Goal: Check status: Check status

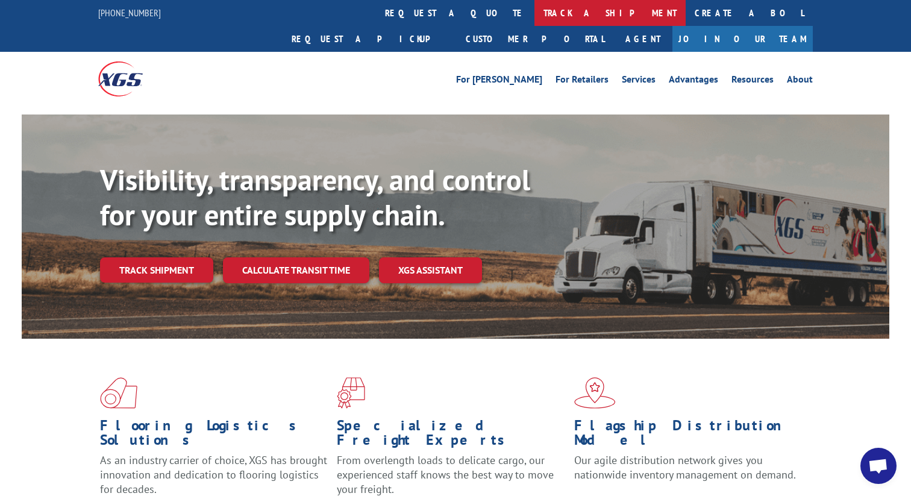
scroll to position [854, 0]
click at [535, 17] on link "track a shipment" at bounding box center [610, 13] width 151 height 26
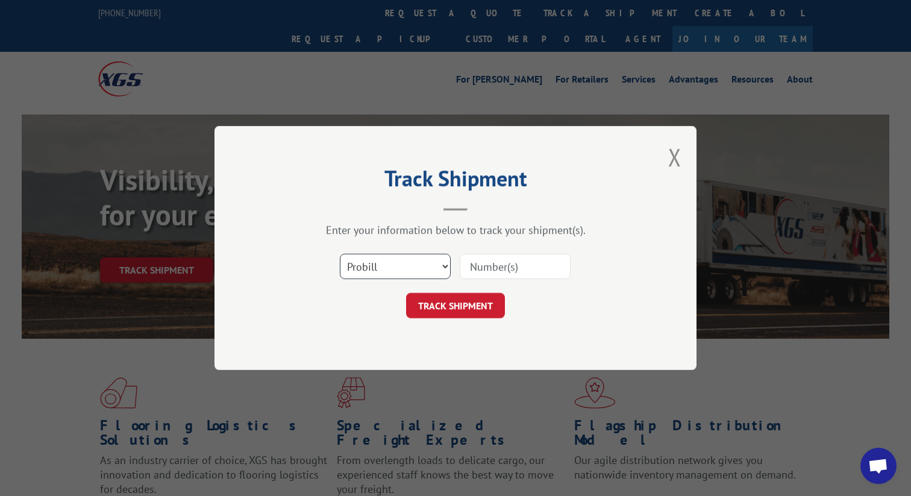
click at [430, 266] on select "Select category... Probill BOL PO" at bounding box center [395, 266] width 111 height 25
select select "bol"
click at [495, 273] on input at bounding box center [515, 266] width 111 height 25
paste input "3393002"
type input "3393002"
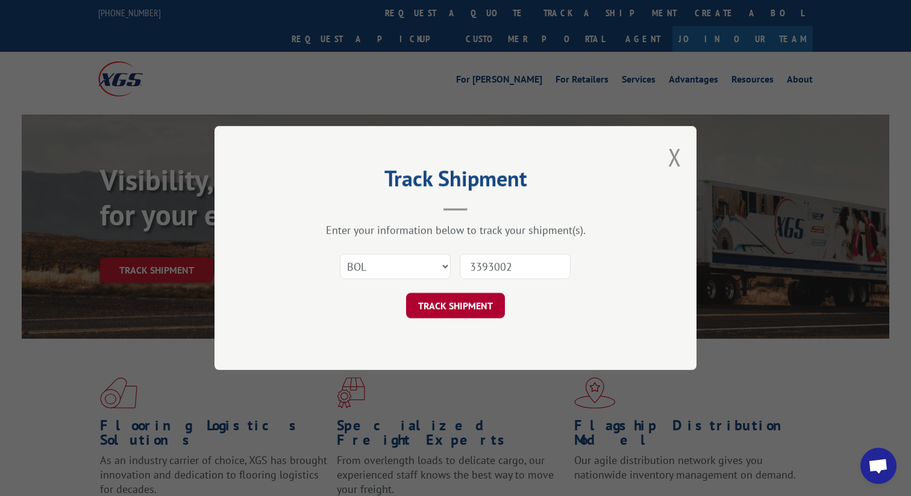
click at [492, 303] on button "TRACK SHIPMENT" at bounding box center [455, 305] width 99 height 25
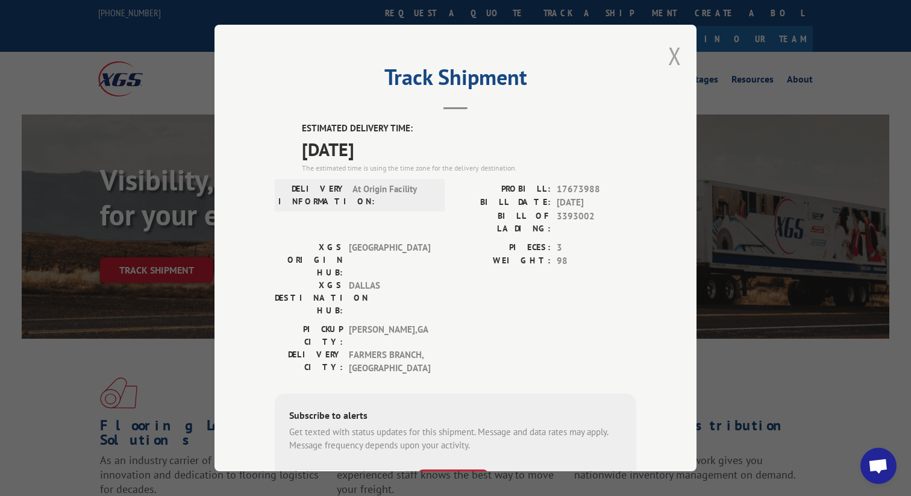
click at [678, 63] on button "Close modal" at bounding box center [674, 56] width 13 height 32
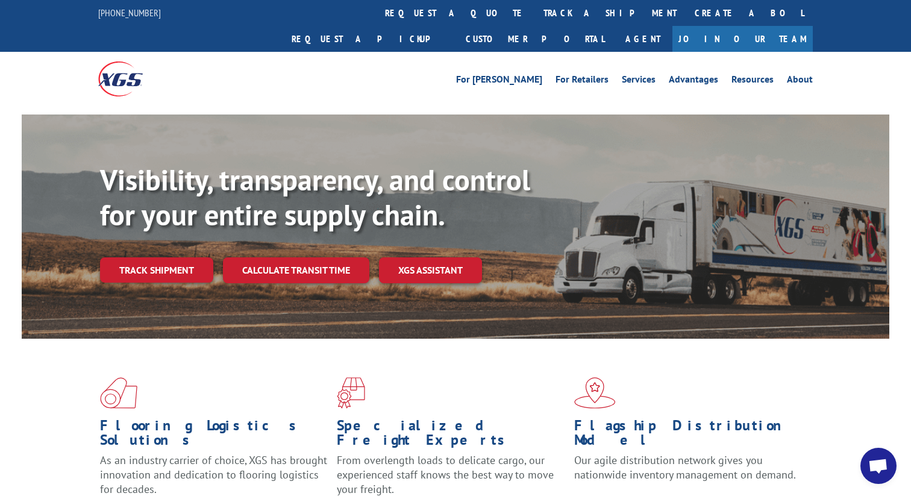
scroll to position [854, 0]
click at [535, 11] on link "track a shipment" at bounding box center [610, 13] width 151 height 26
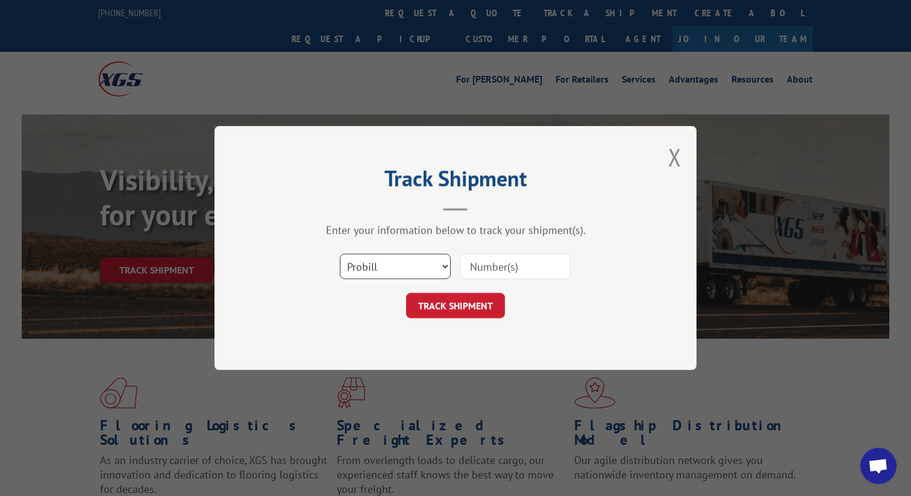
click at [383, 271] on select "Select category... Probill BOL PO" at bounding box center [395, 266] width 111 height 25
select select "bol"
click at [511, 260] on input at bounding box center [515, 266] width 111 height 25
type input "646608"
click at [478, 306] on button "TRACK SHIPMENT" at bounding box center [455, 305] width 99 height 25
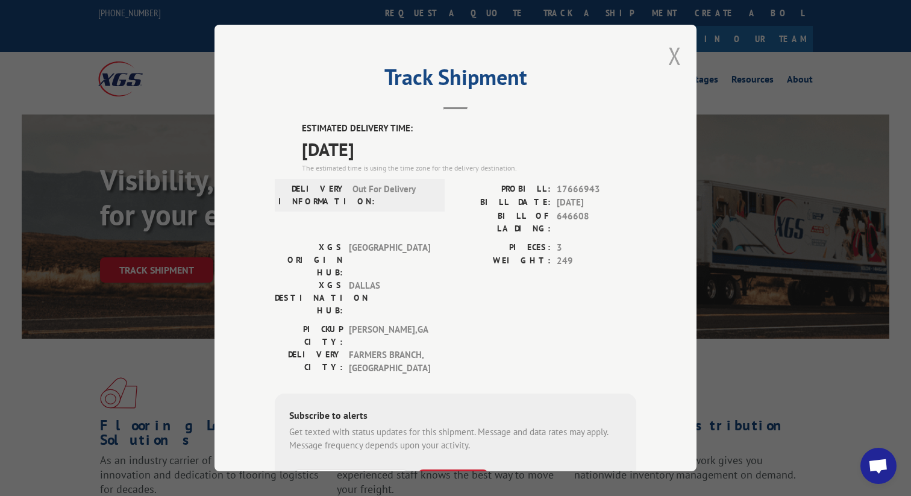
click at [671, 58] on button "Close modal" at bounding box center [674, 56] width 13 height 32
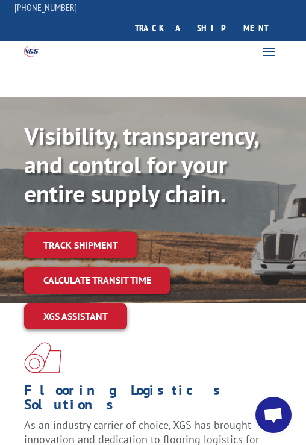
scroll to position [899, 0]
